Goal: Task Accomplishment & Management: Use online tool/utility

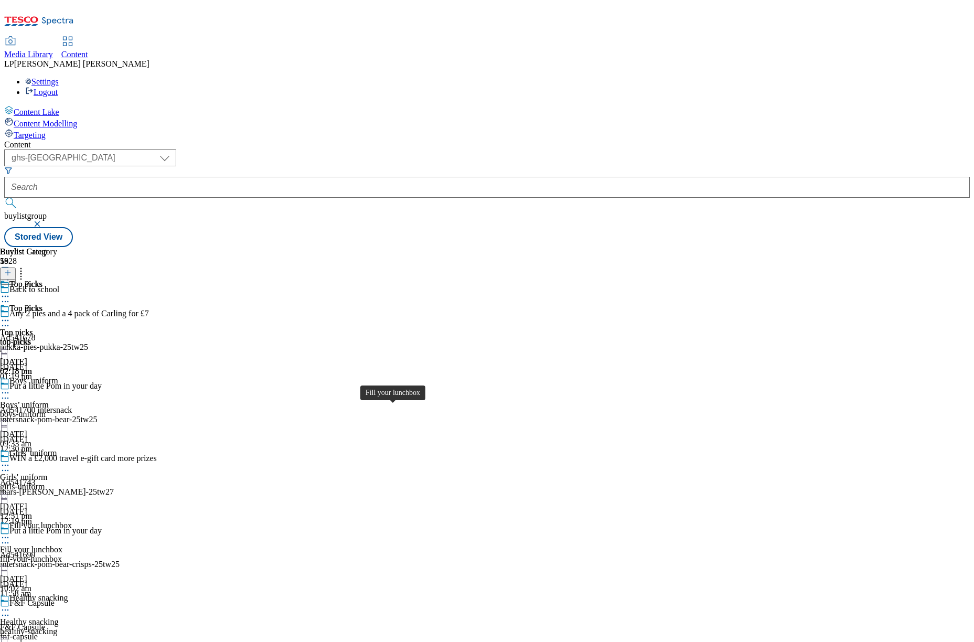
select select "ghs-uk"
click at [10, 315] on icon at bounding box center [5, 320] width 10 height 10
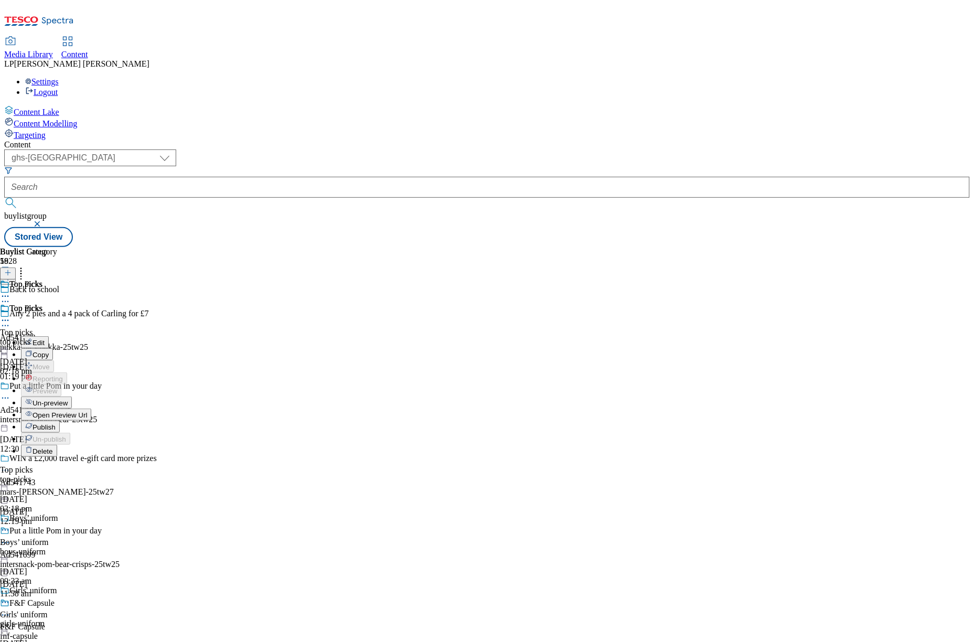
click at [478, 140] on div "Content ( optional ) dotcom-cz dotcom-hu dotcom-sk fnf-uk ghs-roi ghs-uk group-…" at bounding box center [487, 193] width 966 height 107
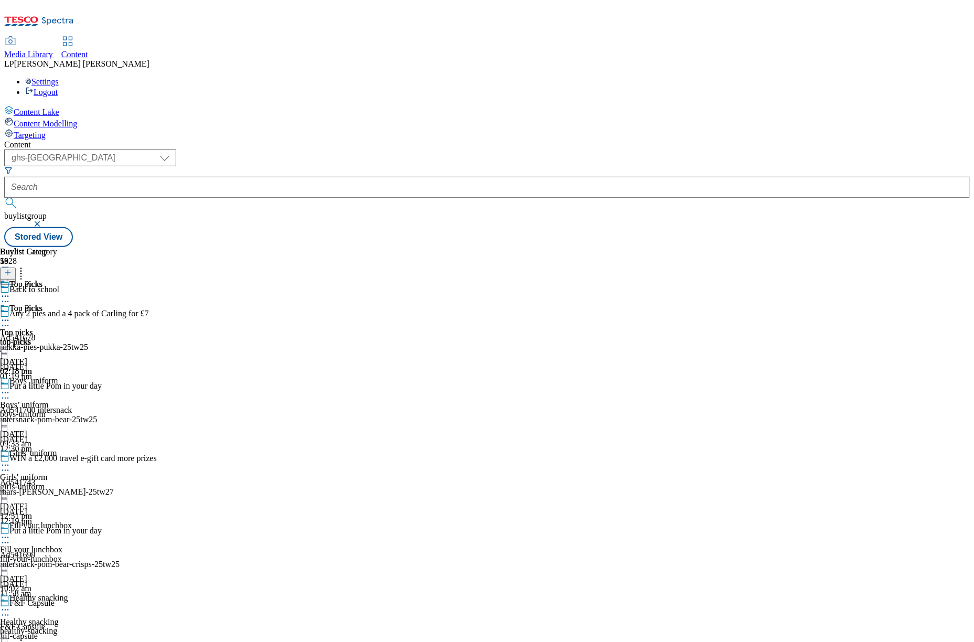
click at [10, 315] on icon at bounding box center [5, 320] width 10 height 10
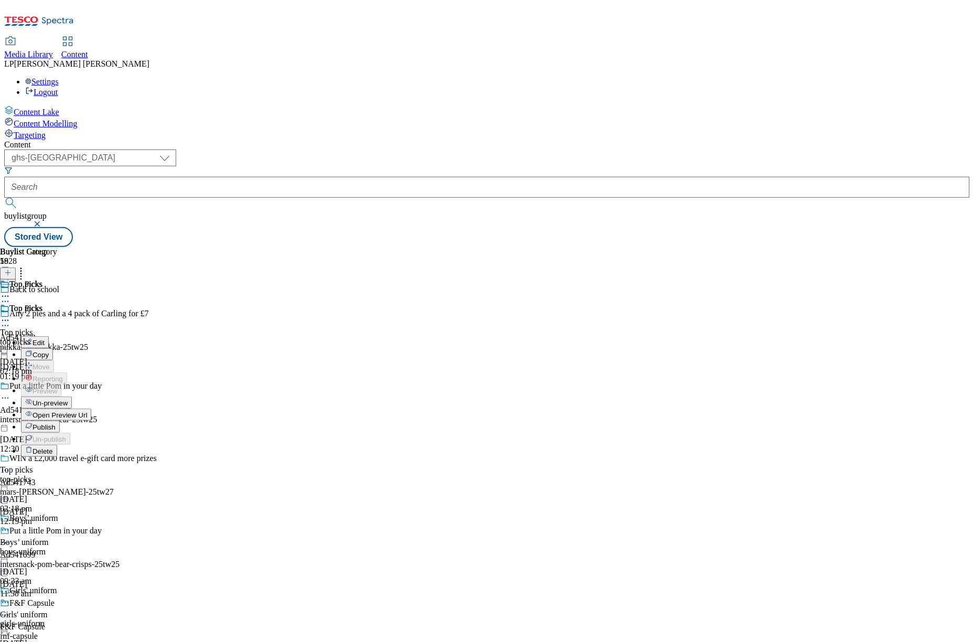
click at [114, 336] on li "Edit" at bounding box center [67, 342] width 93 height 12
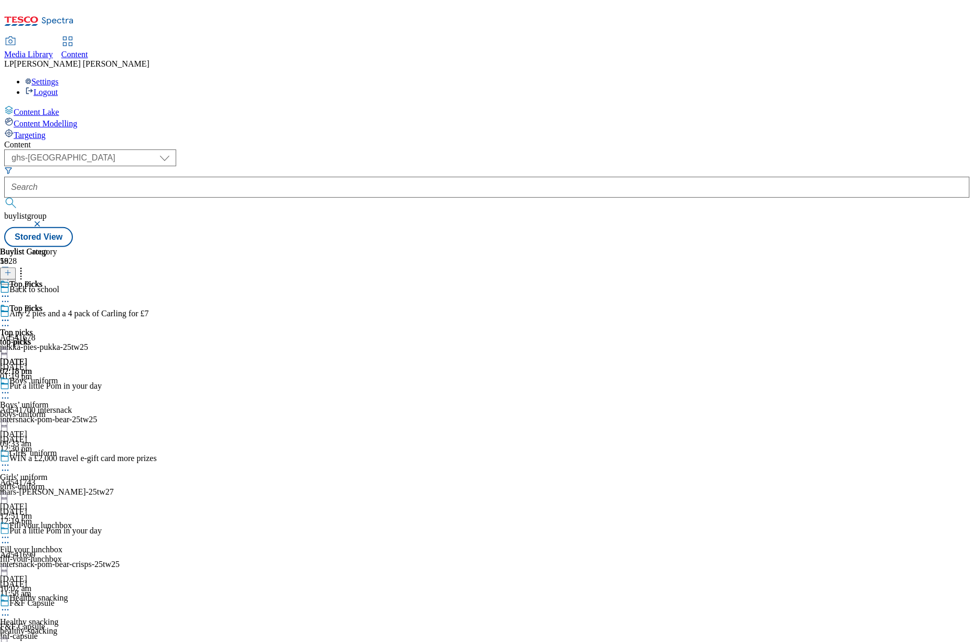
click at [10, 315] on icon at bounding box center [5, 320] width 10 height 10
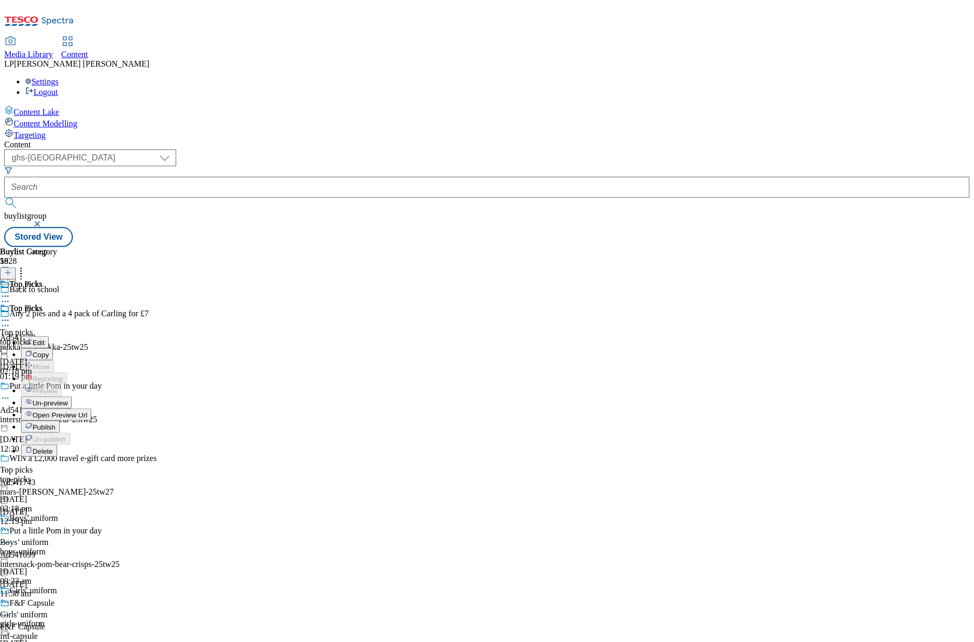
click at [45, 339] on span "Edit" at bounding box center [39, 343] width 12 height 8
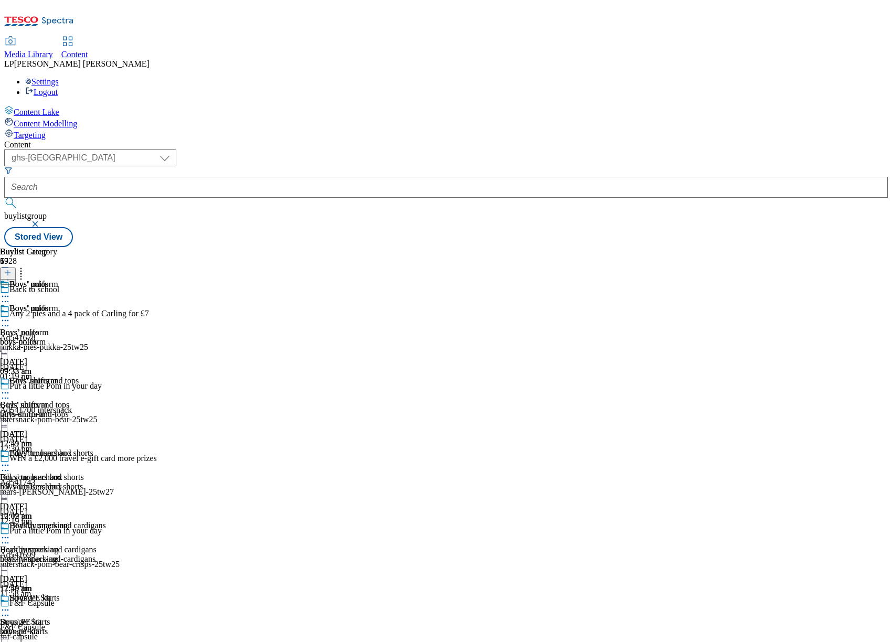
select select "ghs-uk"
click at [53, 50] on div "Media Library" at bounding box center [28, 54] width 49 height 9
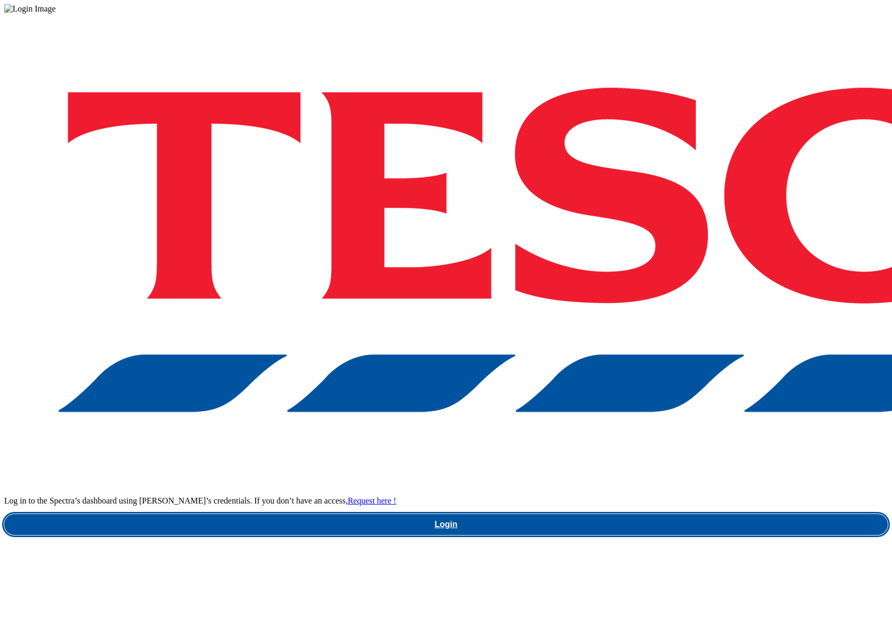
click at [618, 514] on link "Login" at bounding box center [446, 524] width 884 height 21
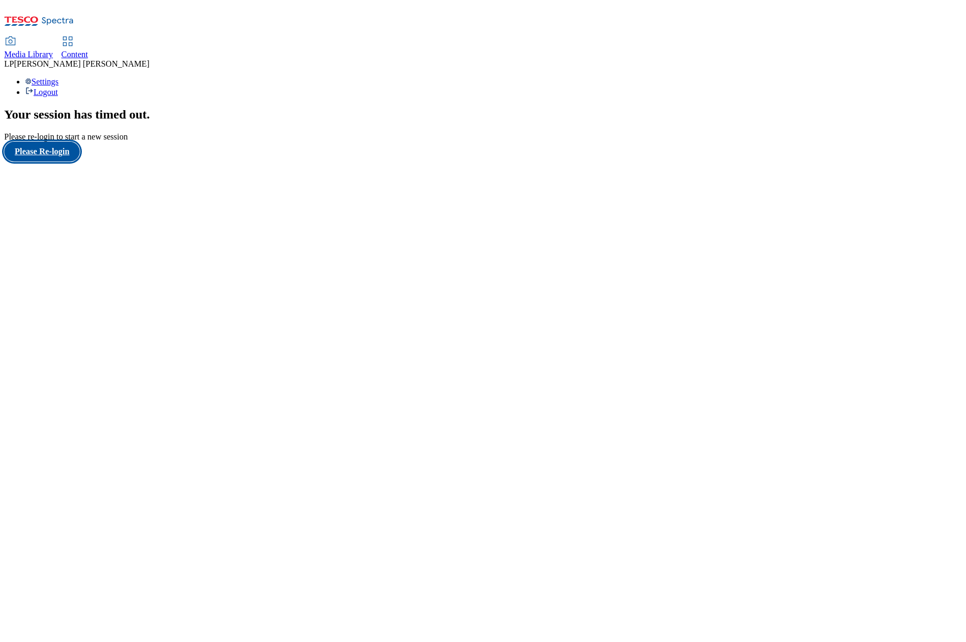
click at [73, 162] on button "Please Re-login" at bounding box center [42, 152] width 76 height 20
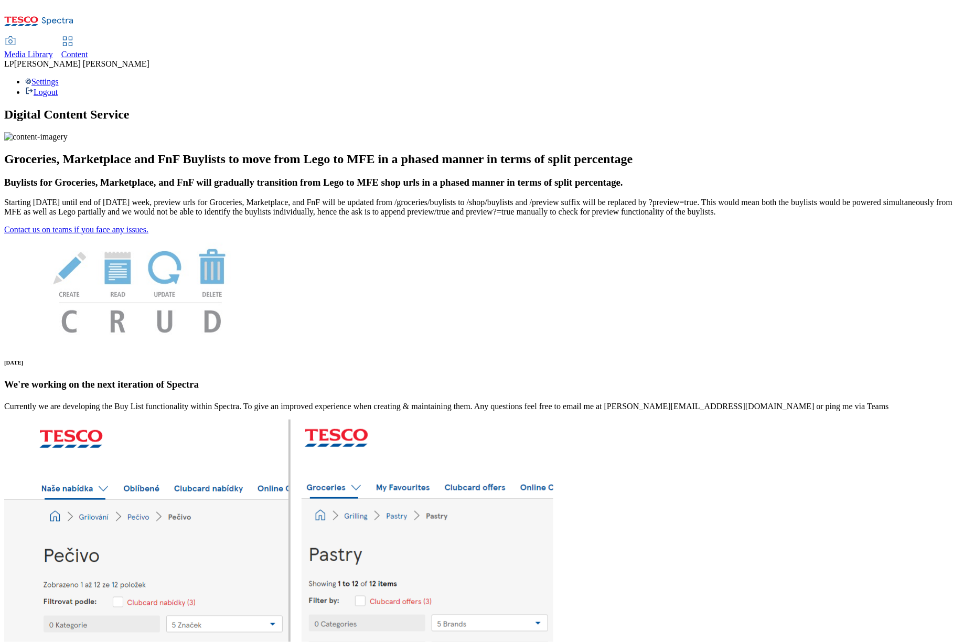
click at [53, 50] on span "Media Library" at bounding box center [28, 54] width 49 height 9
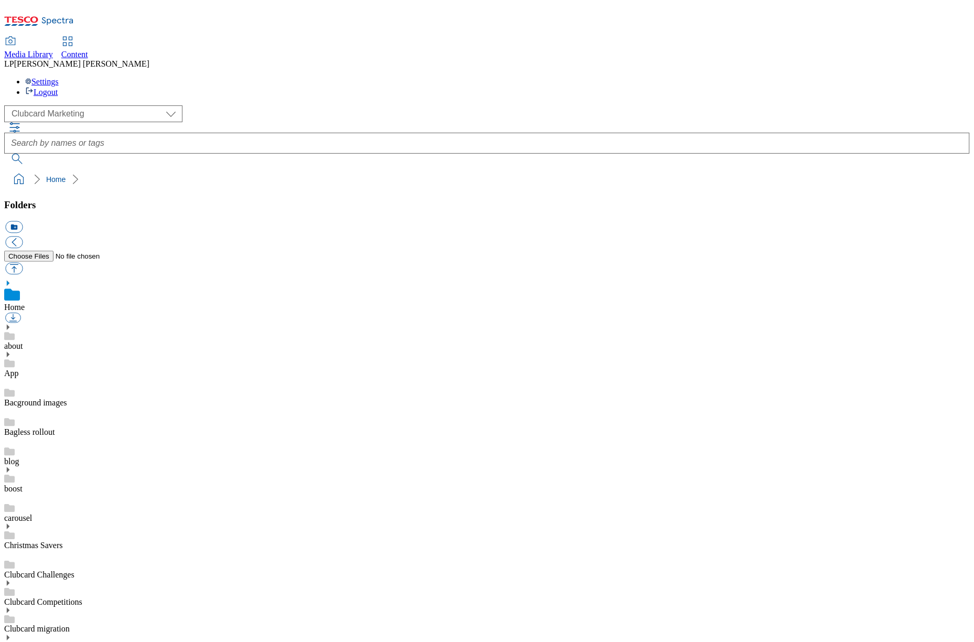
click at [88, 50] on span "Content" at bounding box center [74, 54] width 27 height 9
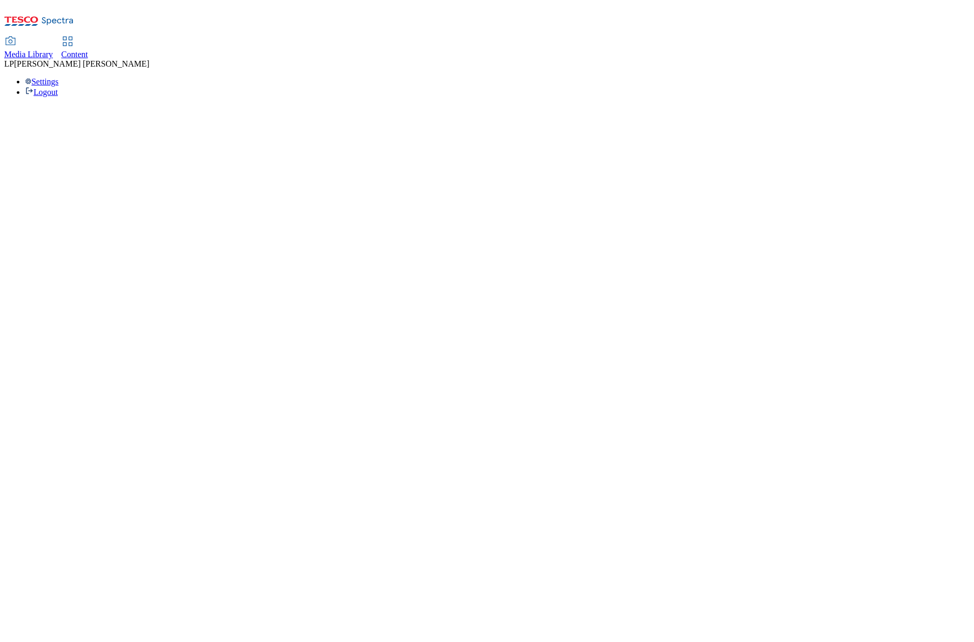
select select "group-comms"
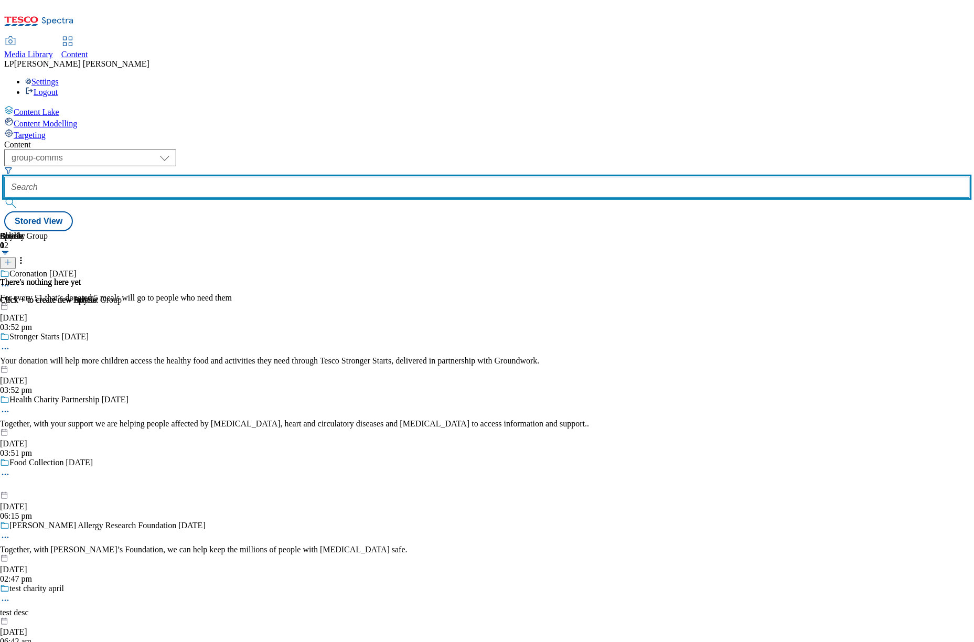
click at [310, 177] on input "text" at bounding box center [487, 187] width 966 height 21
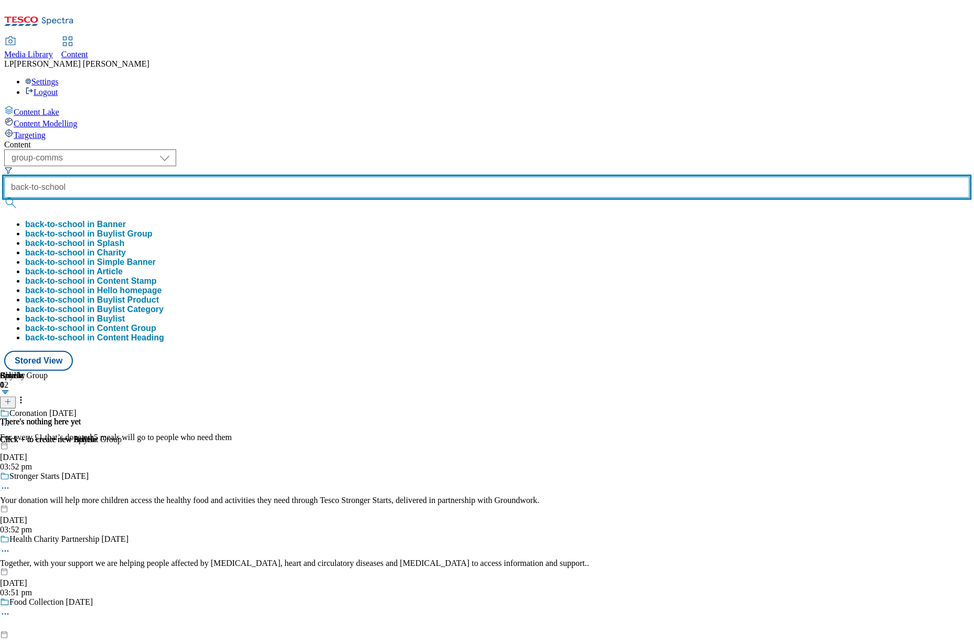
type input "back-to-school"
click at [4, 198] on button "submit" at bounding box center [11, 203] width 15 height 10
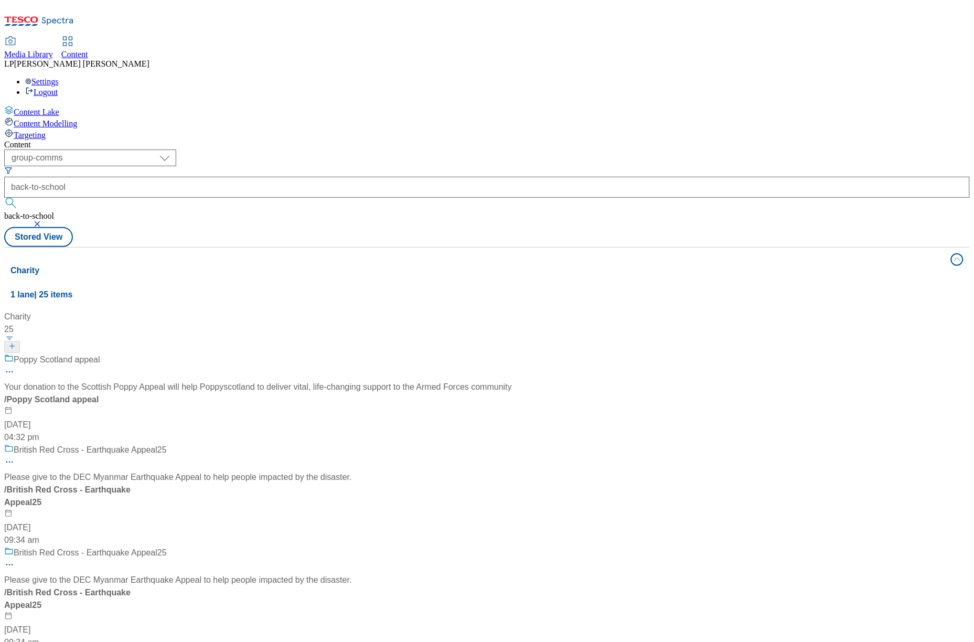
click at [250, 311] on div "Charity 25" at bounding box center [299, 332] width 591 height 43
click at [176, 150] on select "dotcom-cz dotcom-hu dotcom-sk fnf-uk ghs-roi ghs-uk group-comms ighs-cz ighs-hu…" at bounding box center [90, 158] width 172 height 17
select select "ghs-[GEOGRAPHIC_DATA]"
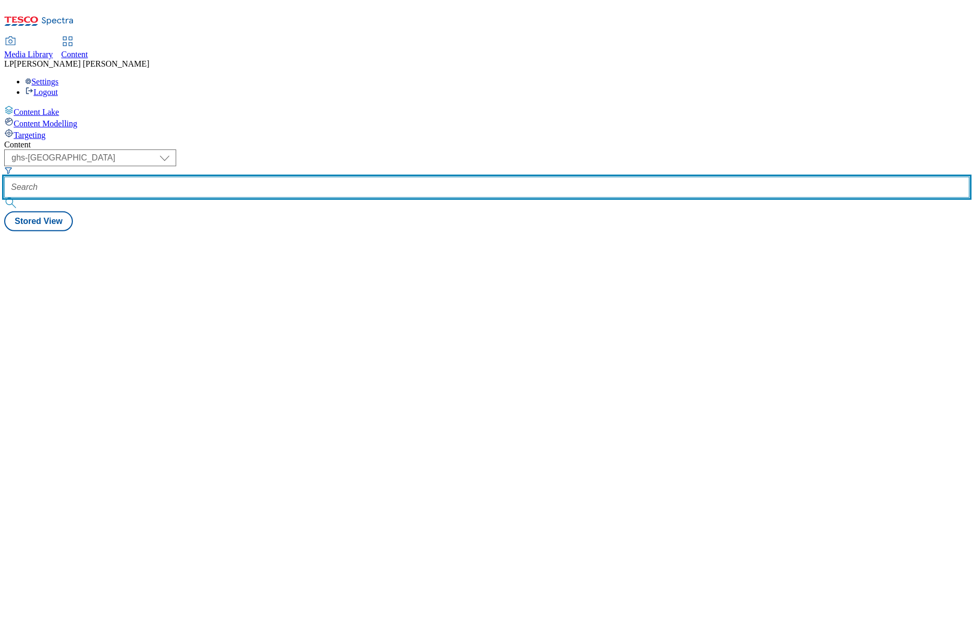
click at [321, 177] on input "text" at bounding box center [487, 187] width 966 height 21
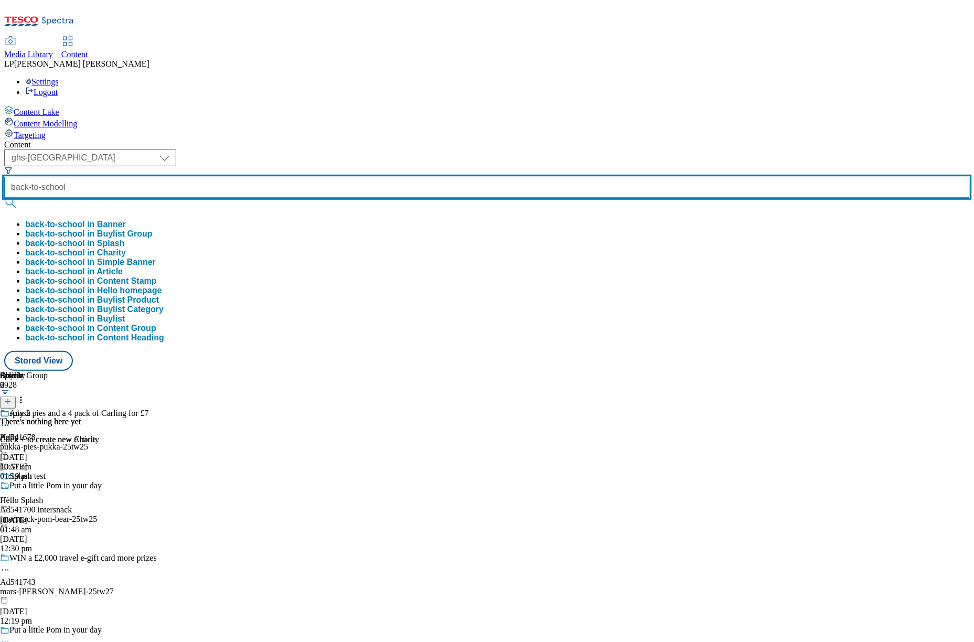
type input "back-to-school"
click at [4, 198] on button "submit" at bounding box center [11, 203] width 15 height 10
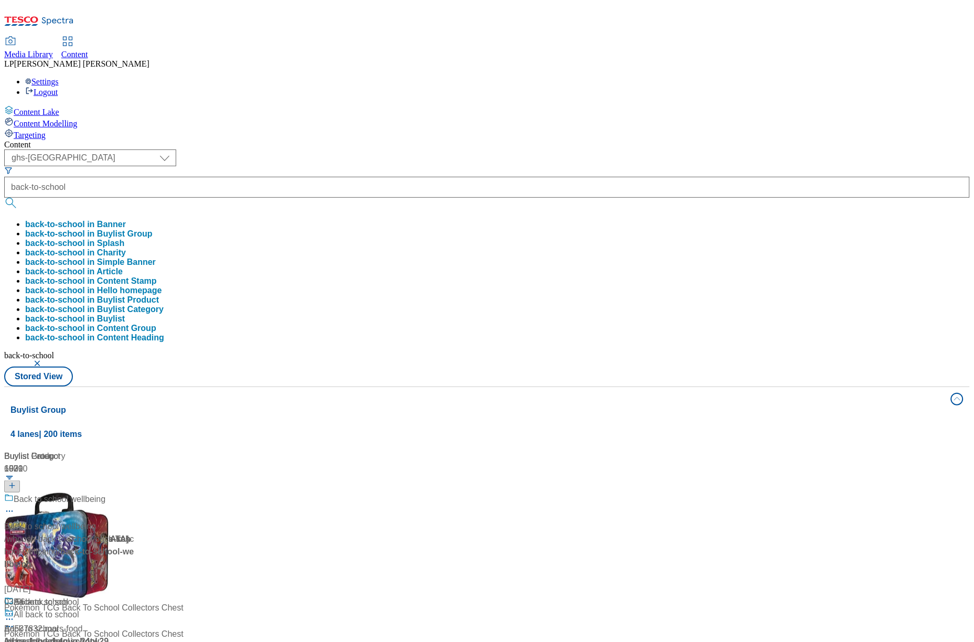
click at [302, 140] on div "Content" at bounding box center [487, 144] width 966 height 9
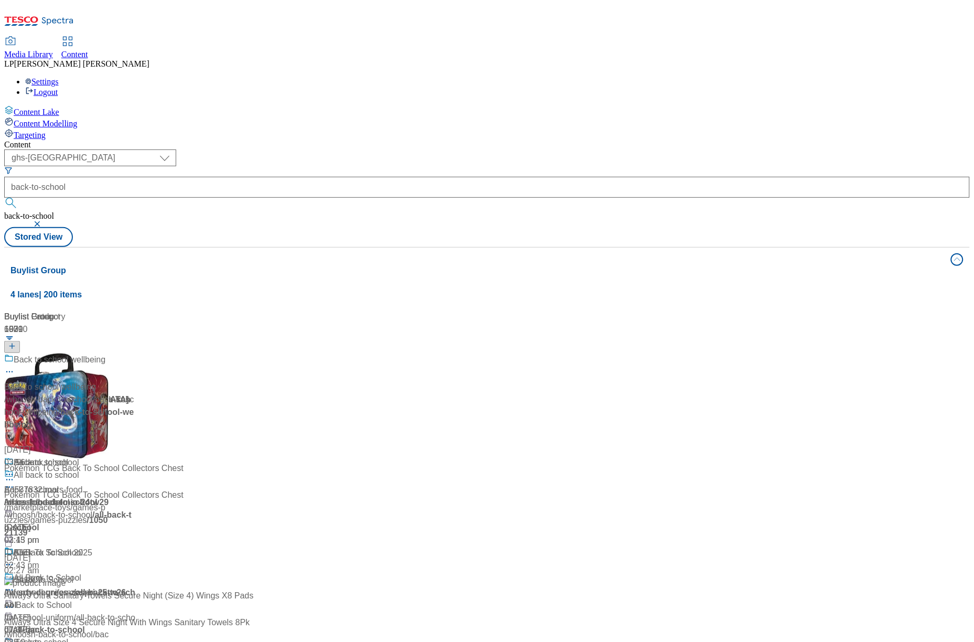
scroll to position [420, 0]
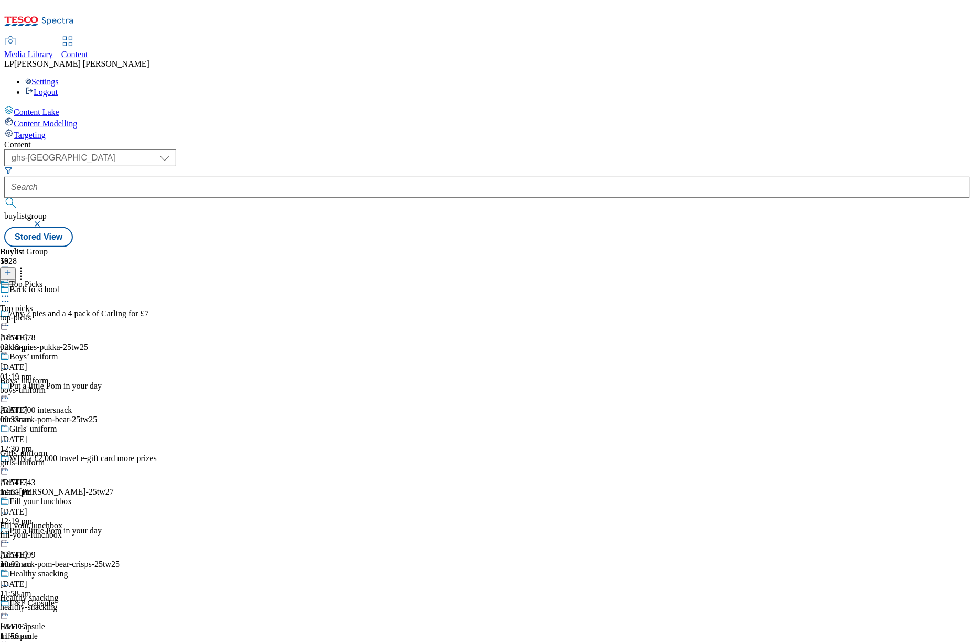
click at [114, 313] on div "top-picks" at bounding box center [57, 317] width 114 height 9
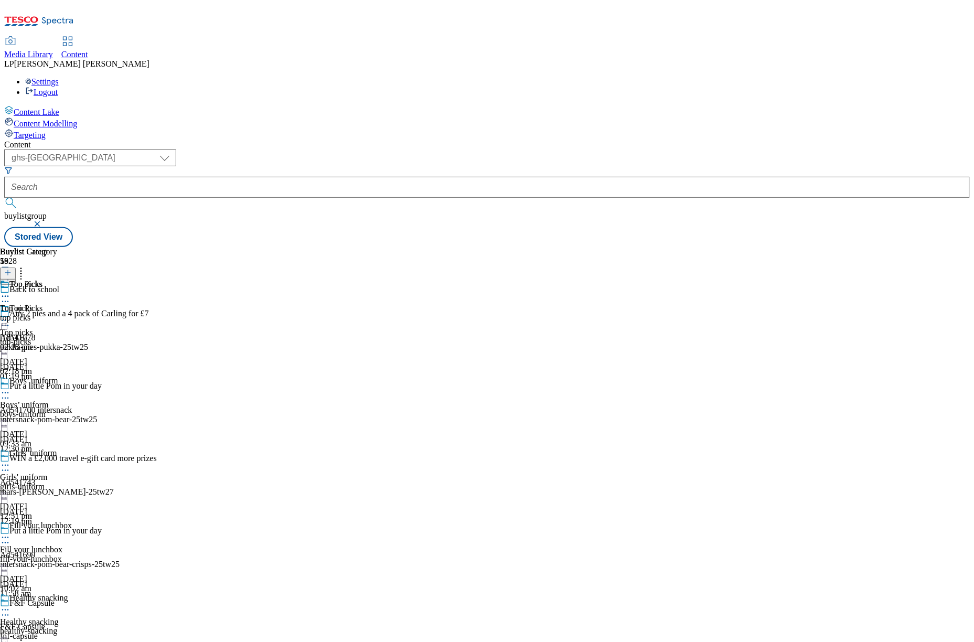
click at [10, 315] on icon at bounding box center [5, 320] width 10 height 10
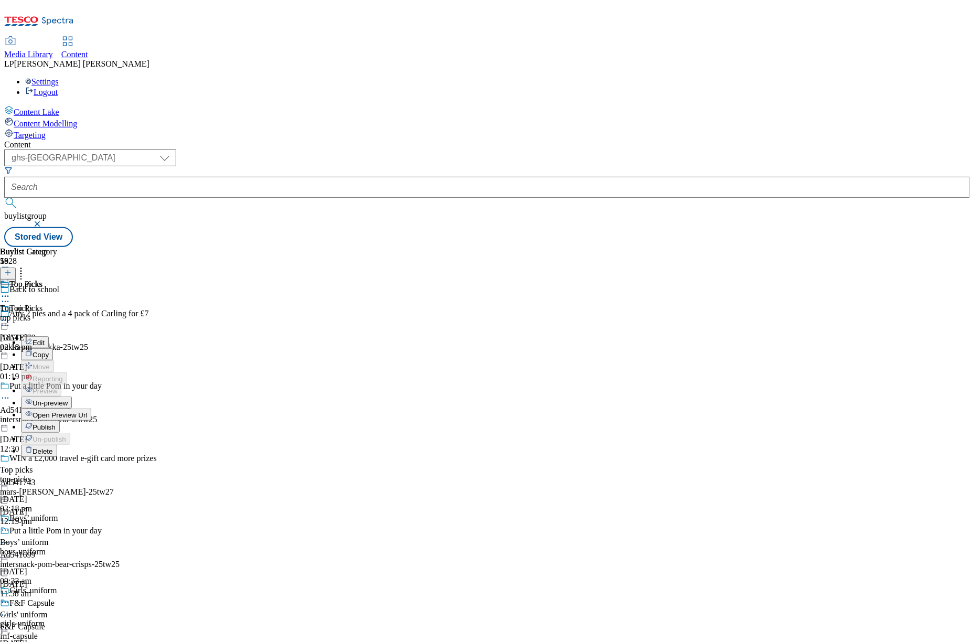
click at [45, 339] on span "Edit" at bounding box center [39, 343] width 12 height 8
select select "evergreen"
select select "Banner"
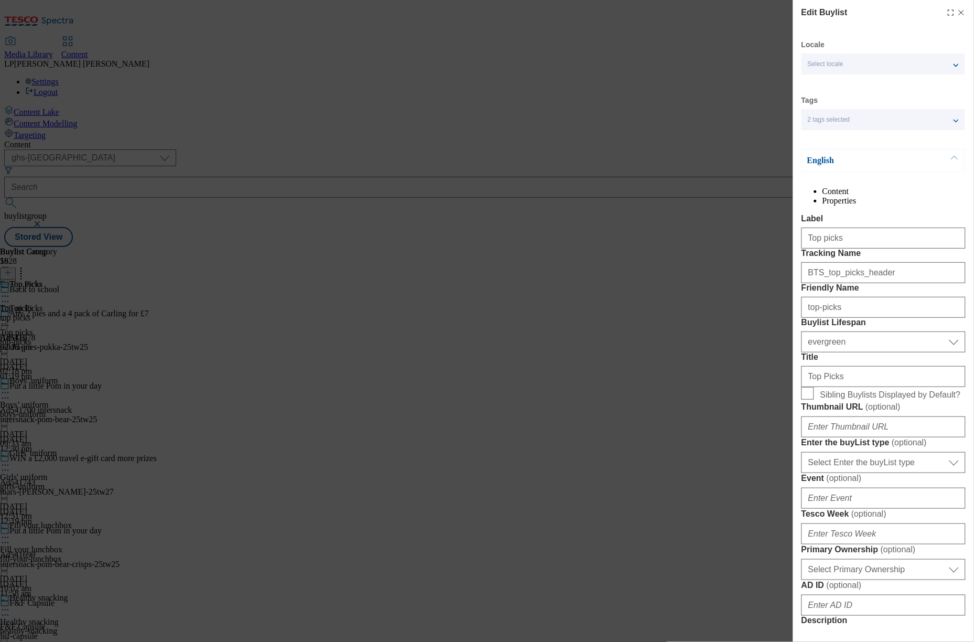
click at [446, 197] on div "Edit Buylist Locale Select locale English Welsh Tags 2 tags selected fnf market…" at bounding box center [487, 321] width 974 height 642
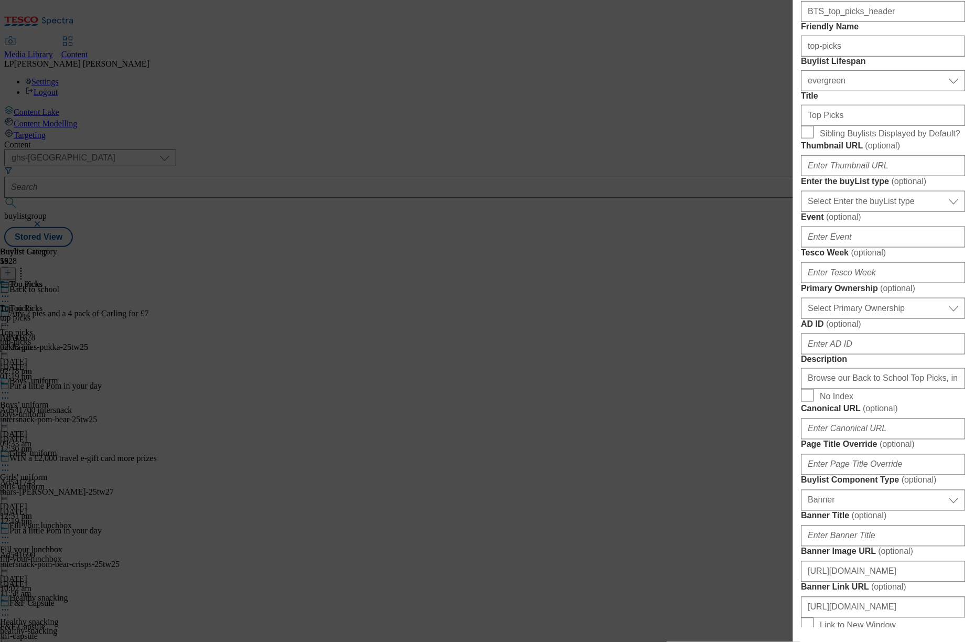
scroll to position [322, 0]
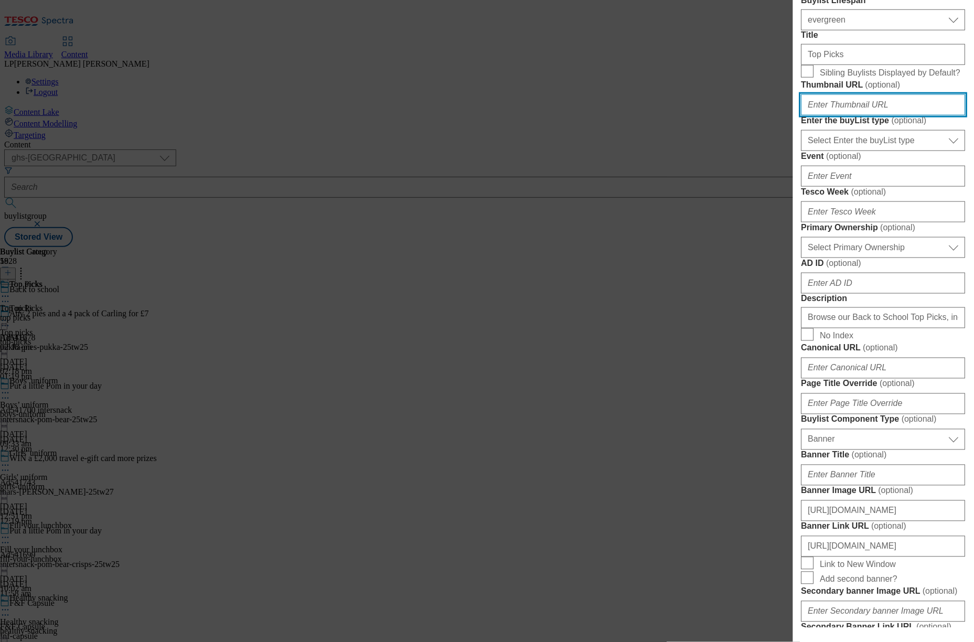
click at [857, 115] on input "Thumbnail URL ( optional )" at bounding box center [884, 104] width 164 height 21
paste input "[URL][DOMAIN_NAME]"
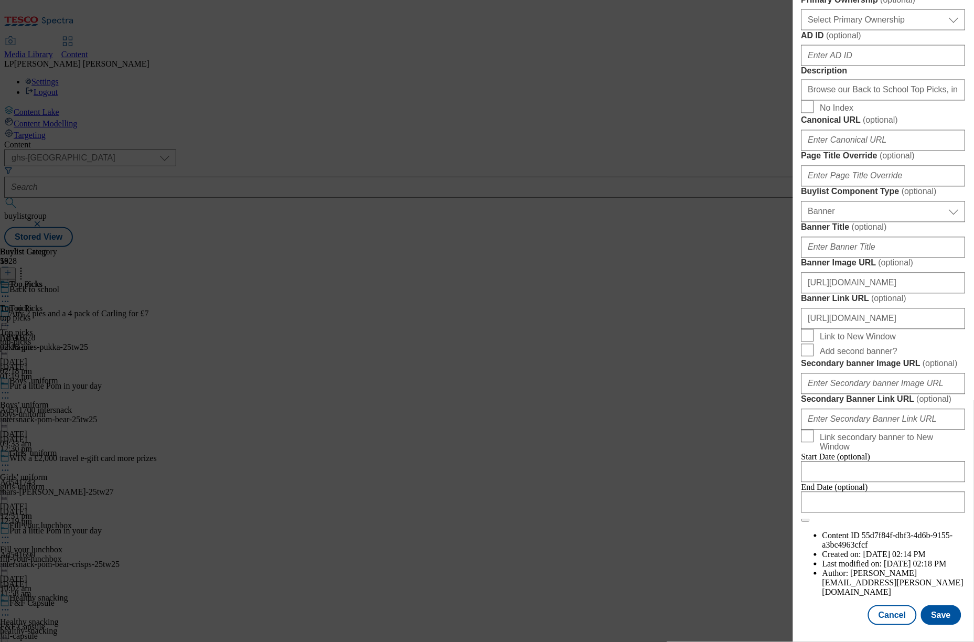
scroll to position [930, 0]
type input "[URL][DOMAIN_NAME]"
click at [945, 616] on button "Save" at bounding box center [941, 615] width 40 height 20
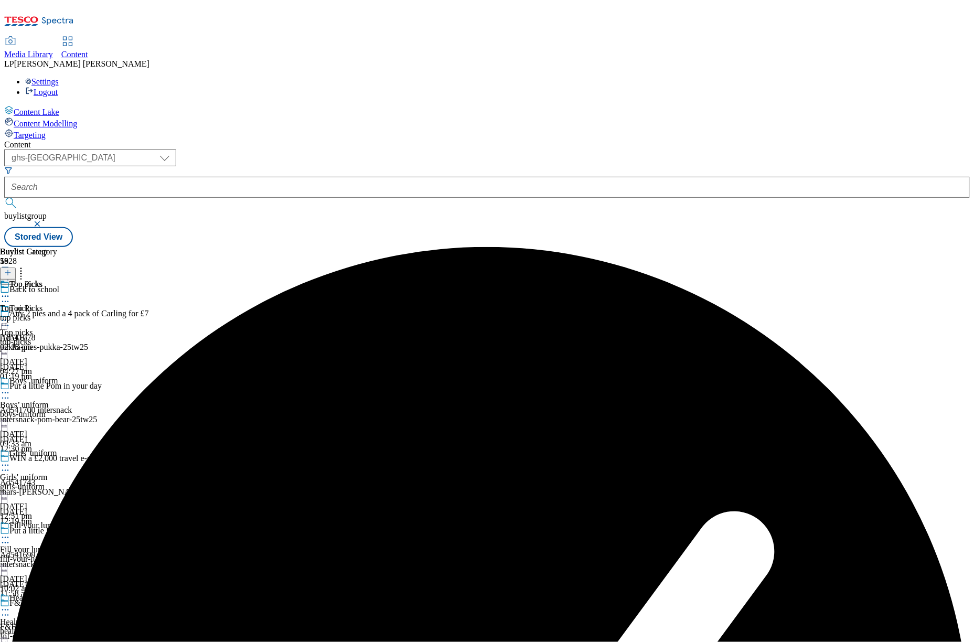
click at [10, 291] on icon at bounding box center [5, 296] width 10 height 10
click at [45, 315] on span "Edit" at bounding box center [39, 319] width 12 height 8
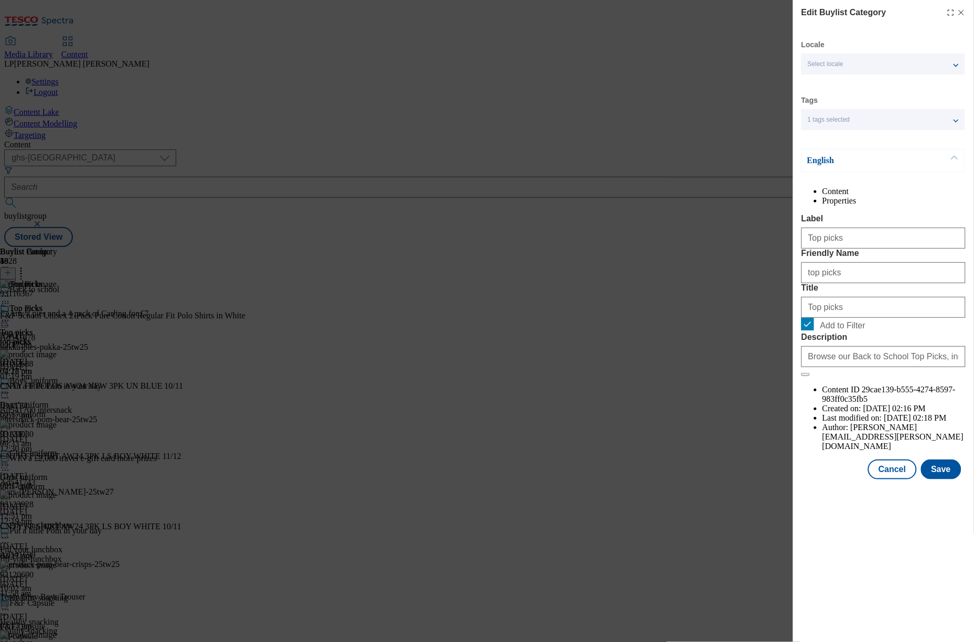
click at [912, 201] on li "Properties" at bounding box center [894, 200] width 143 height 9
click at [826, 196] on li "Content" at bounding box center [894, 191] width 143 height 9
click at [893, 480] on button "Cancel" at bounding box center [892, 470] width 48 height 20
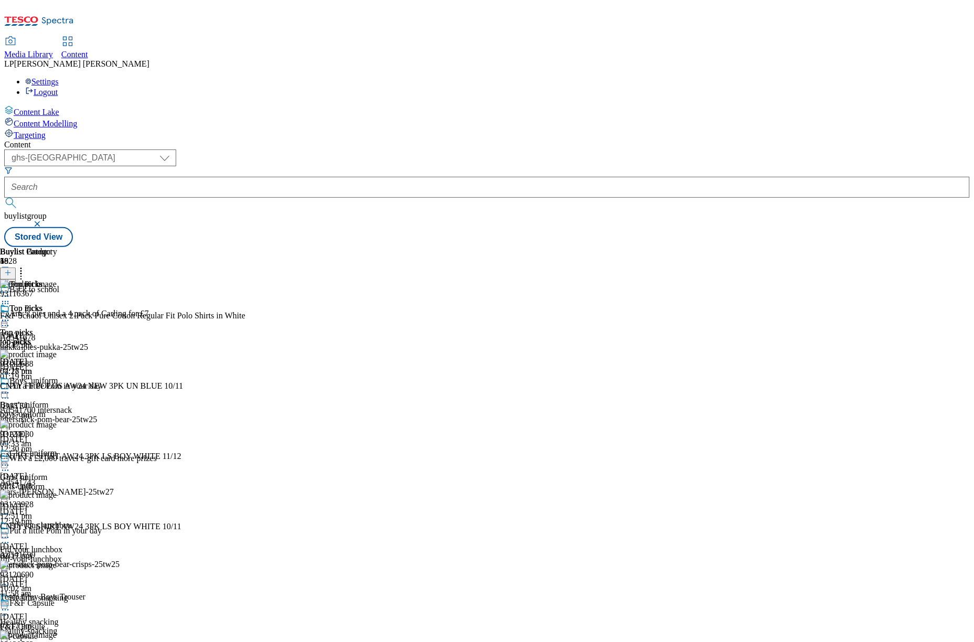
click at [9, 320] on circle at bounding box center [8, 321] width 2 height 2
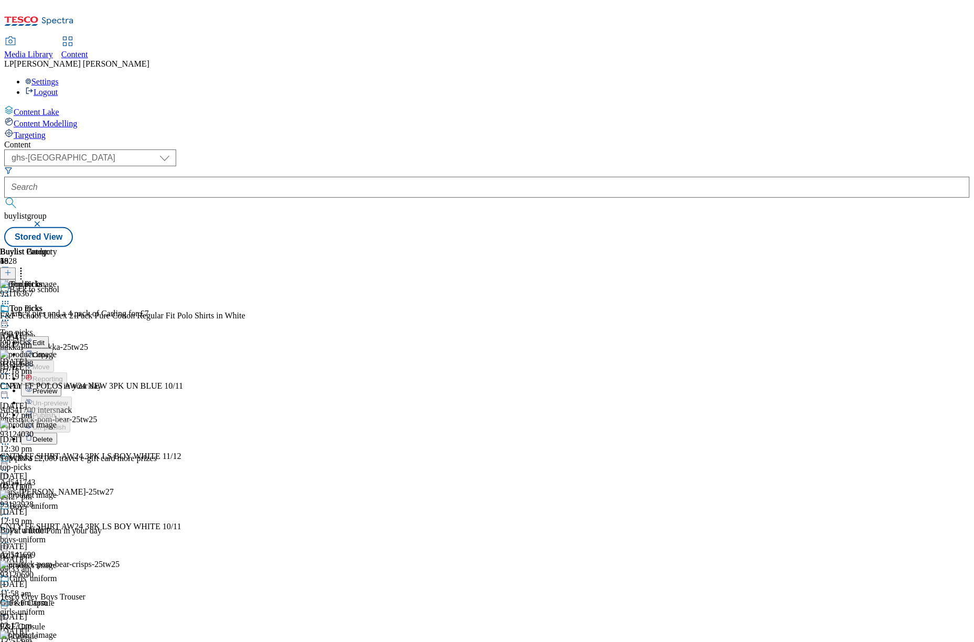
click at [57, 387] on span "Preview" at bounding box center [45, 391] width 25 height 8
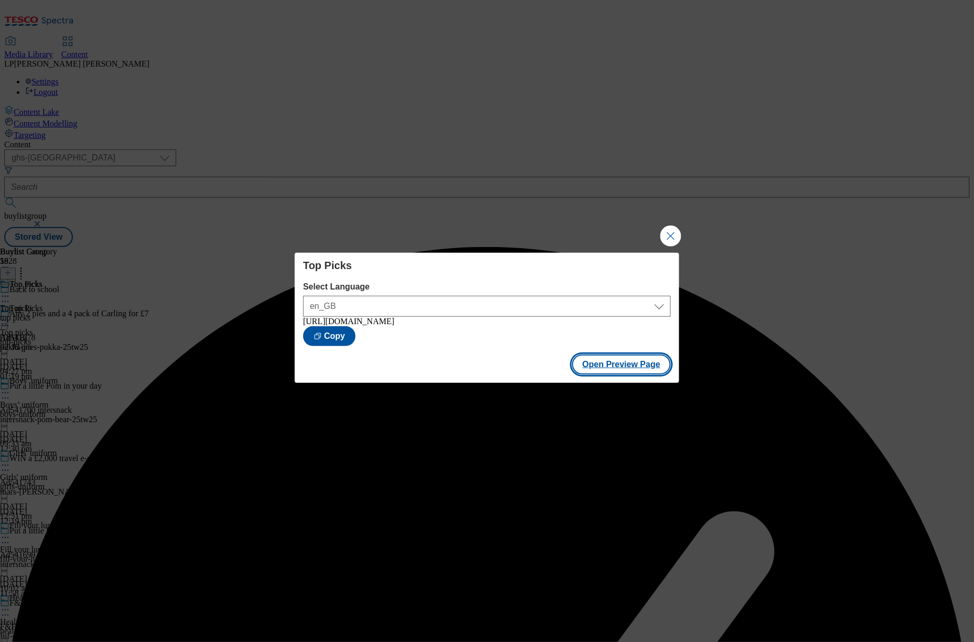
click at [610, 361] on button "Open Preview Page" at bounding box center [621, 365] width 99 height 20
click at [610, 368] on button "Open Preview Page" at bounding box center [621, 365] width 99 height 20
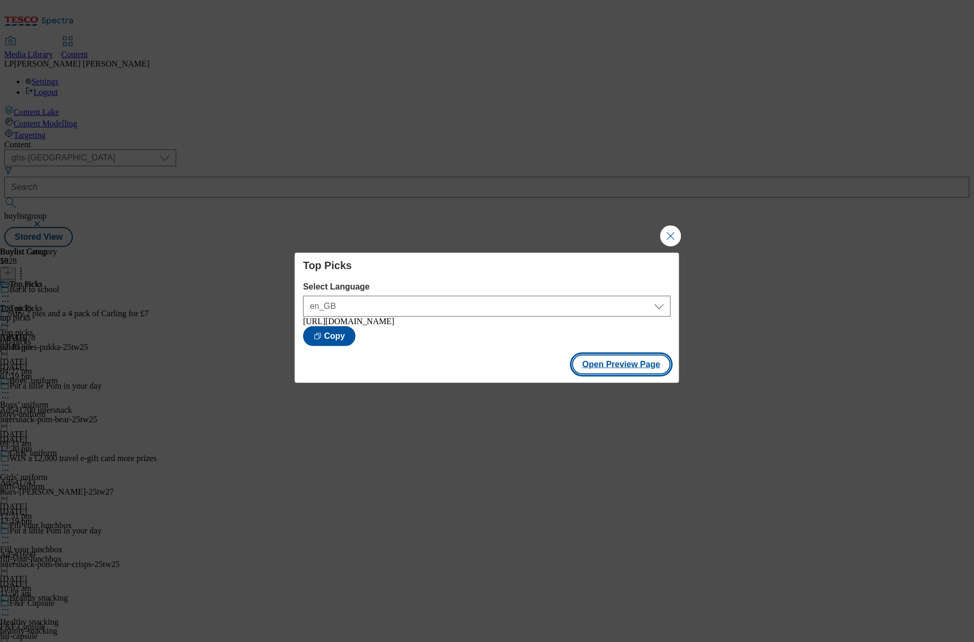
click at [602, 365] on button "Open Preview Page" at bounding box center [621, 365] width 99 height 20
click at [667, 234] on button "Close Modal" at bounding box center [671, 236] width 21 height 21
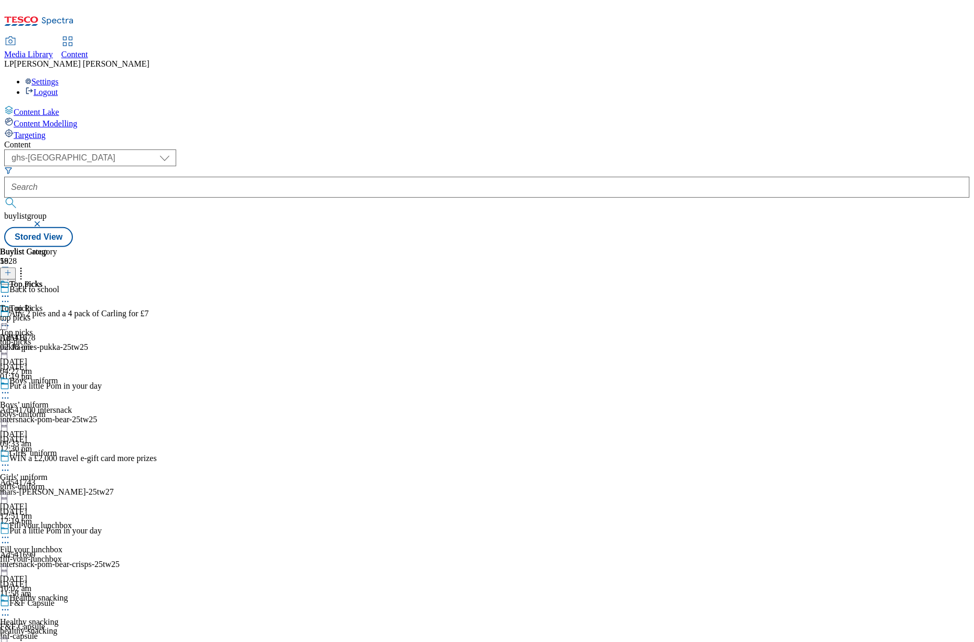
click at [10, 315] on icon at bounding box center [5, 320] width 10 height 10
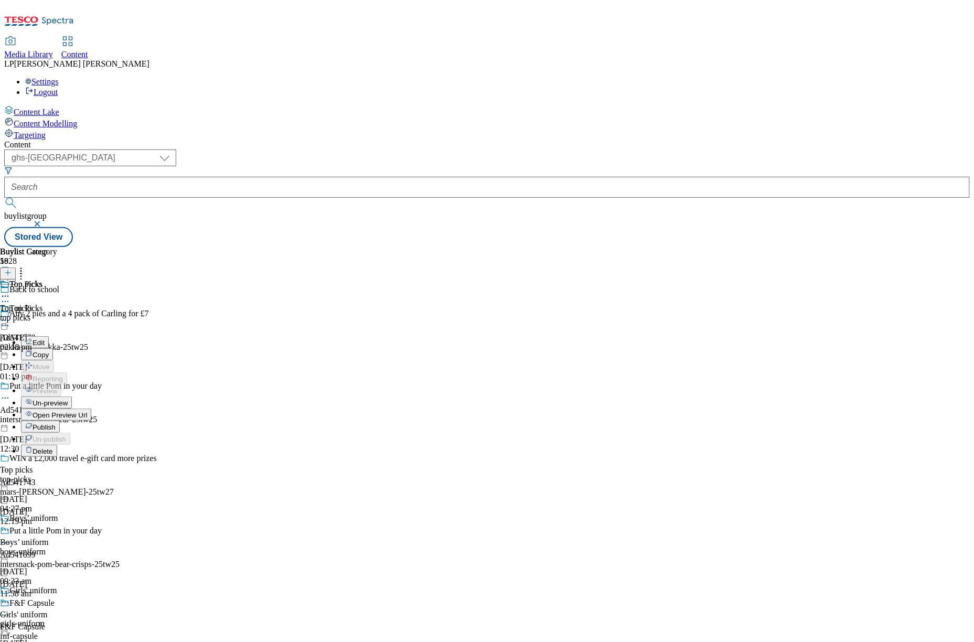
click at [57, 326] on div "Top picks Top picks top picks [DATE] 02:18 pm" at bounding box center [28, 316] width 57 height 72
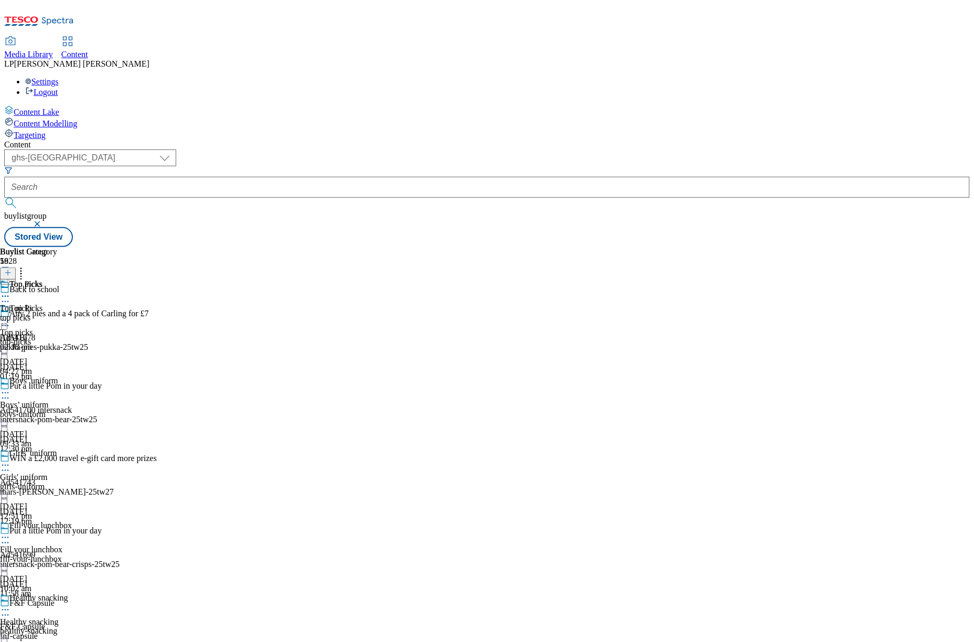
click at [10, 388] on icon at bounding box center [5, 393] width 10 height 10
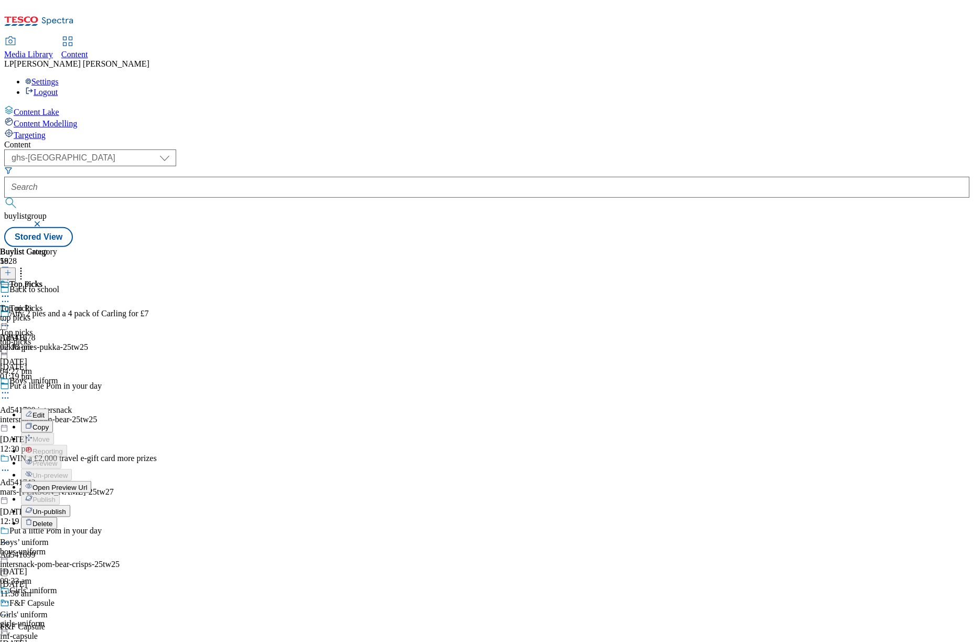
click at [87, 484] on span "Open Preview Url" at bounding box center [60, 488] width 55 height 8
